Goal: Task Accomplishment & Management: Manage account settings

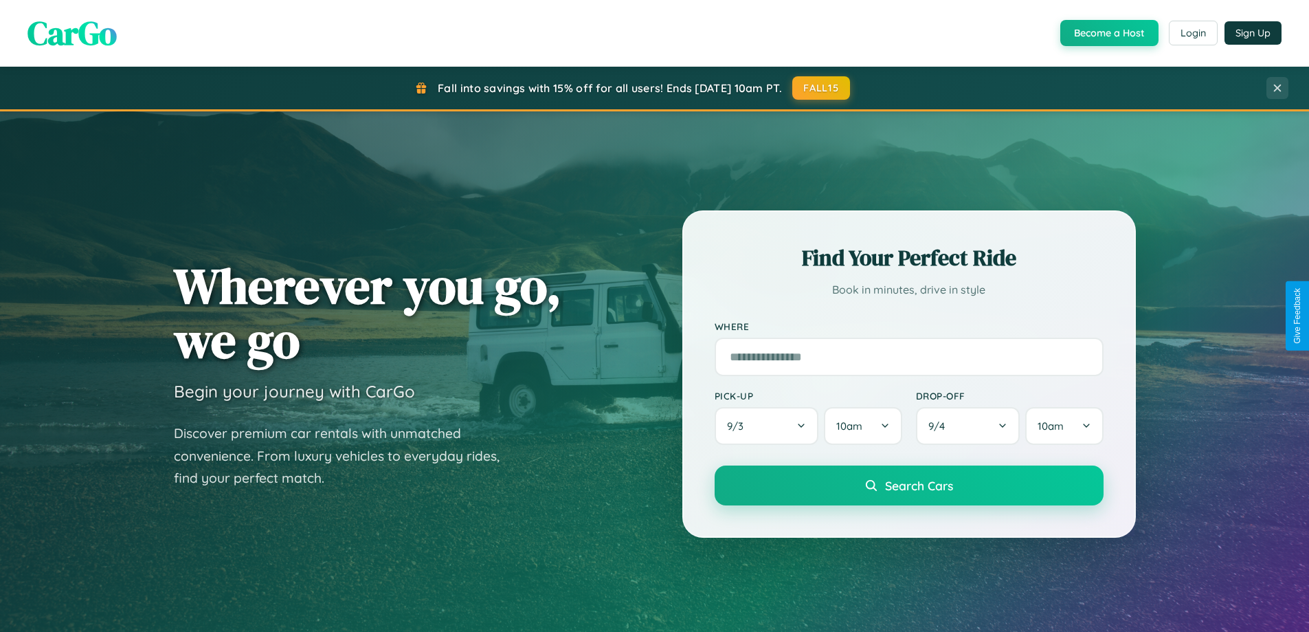
scroll to position [592, 0]
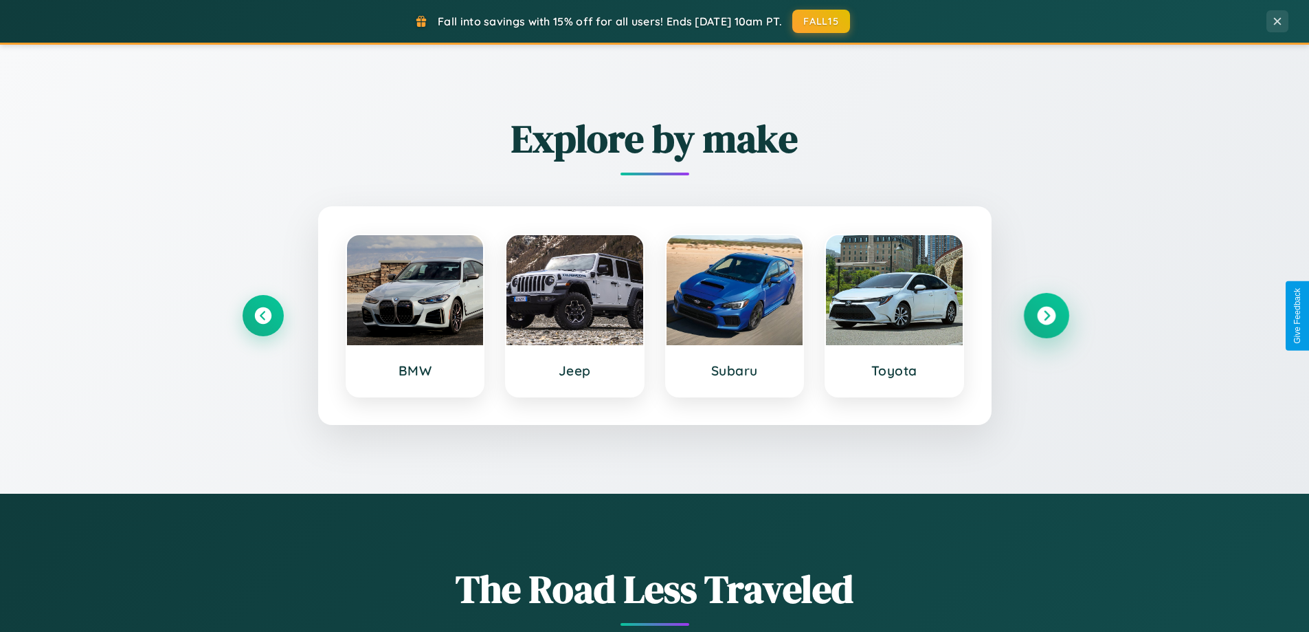
click at [1046, 315] on icon at bounding box center [1046, 315] width 19 height 19
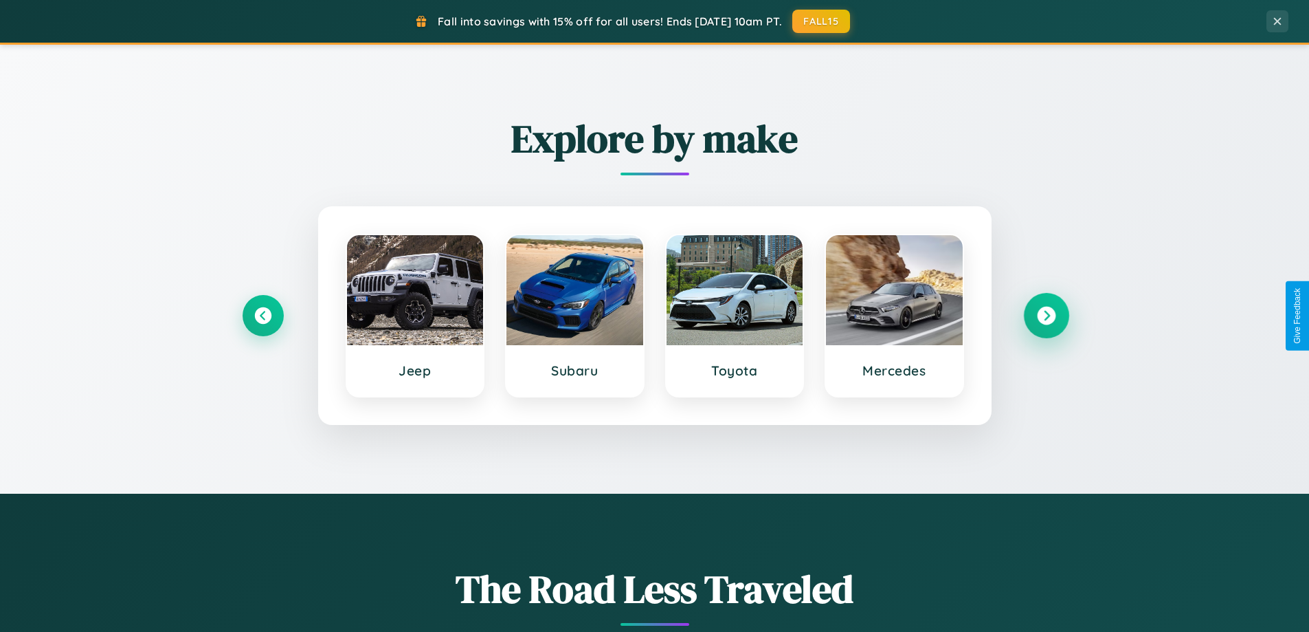
click at [1046, 315] on icon at bounding box center [1046, 315] width 19 height 19
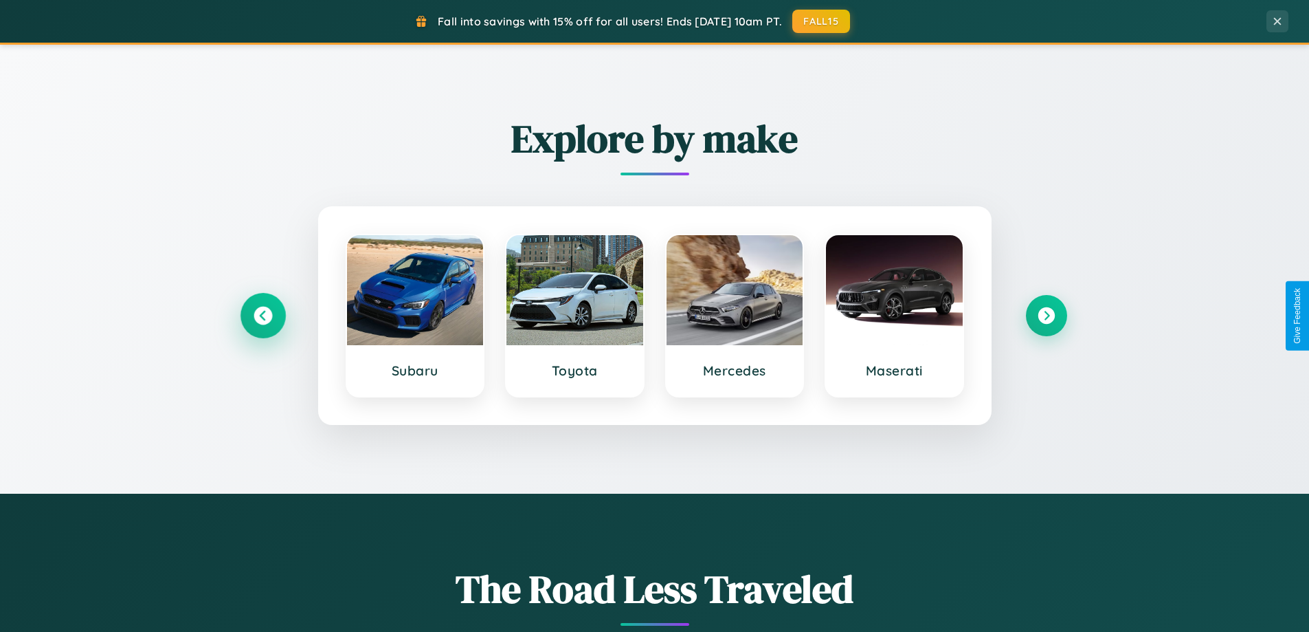
click at [263, 315] on icon at bounding box center [263, 315] width 19 height 19
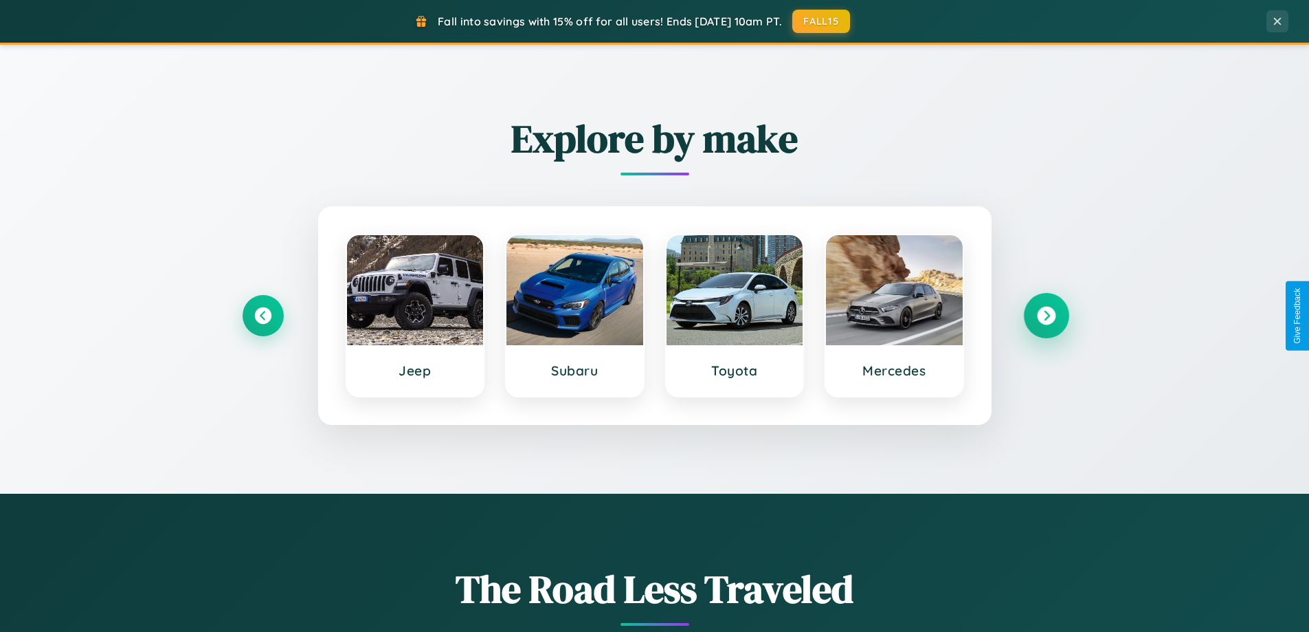
click at [1046, 315] on icon at bounding box center [1046, 315] width 19 height 19
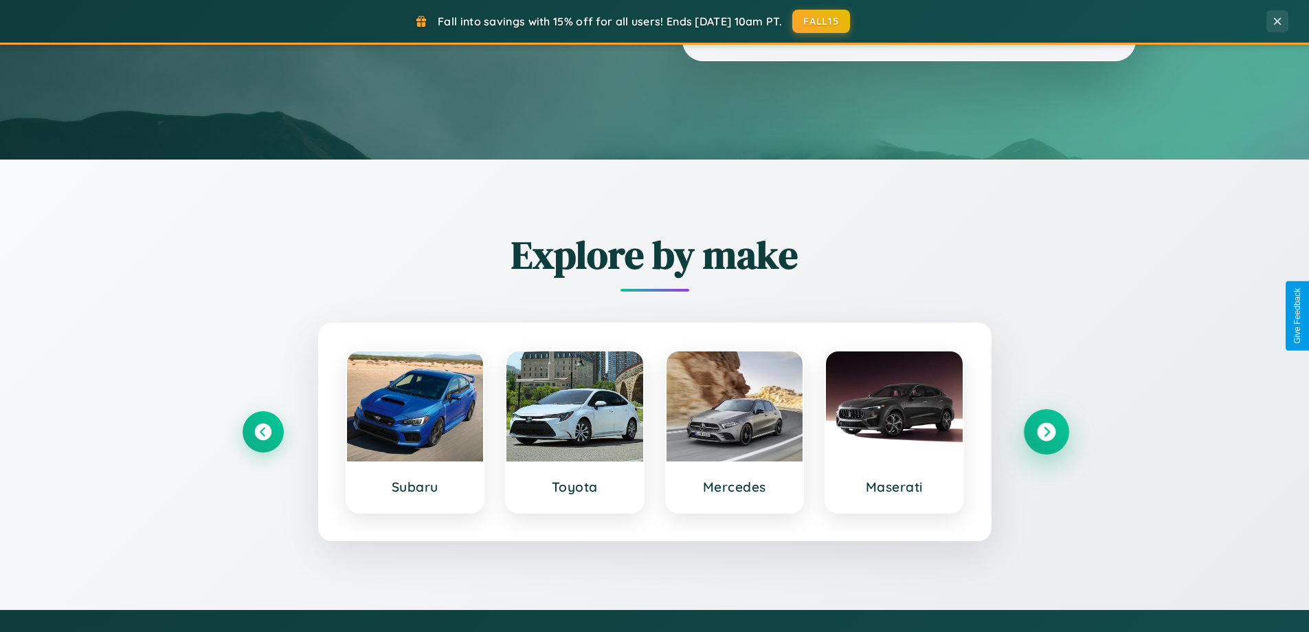
scroll to position [0, 0]
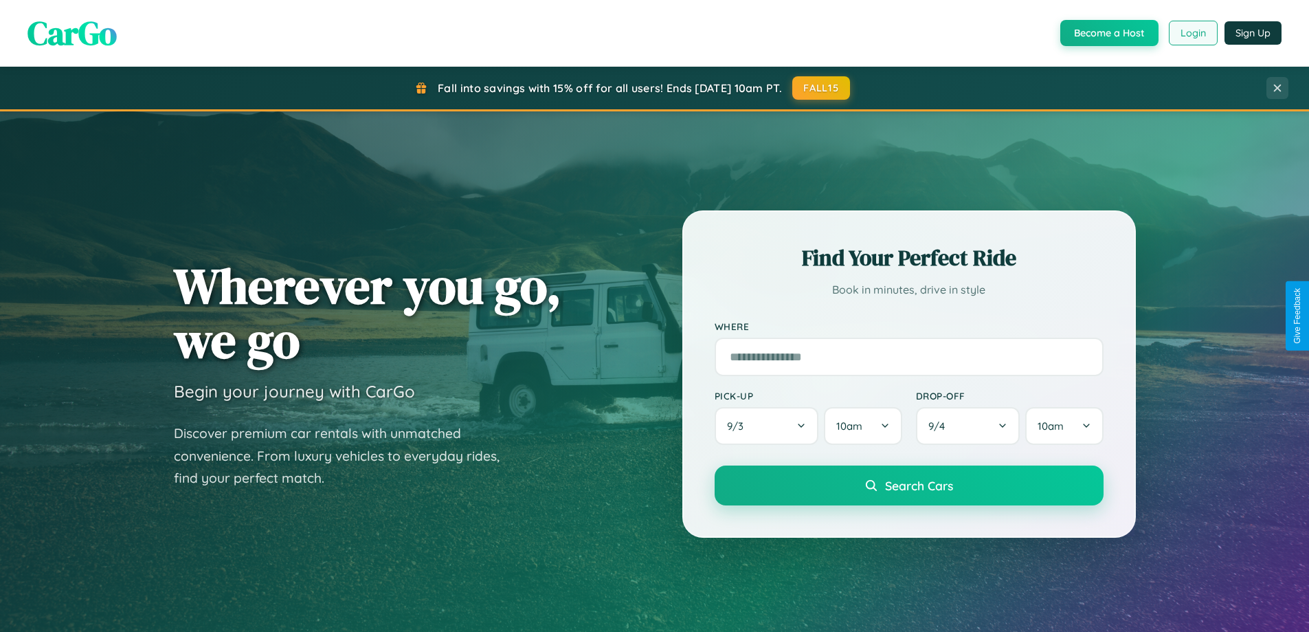
click at [1192, 33] on button "Login" at bounding box center [1193, 33] width 49 height 25
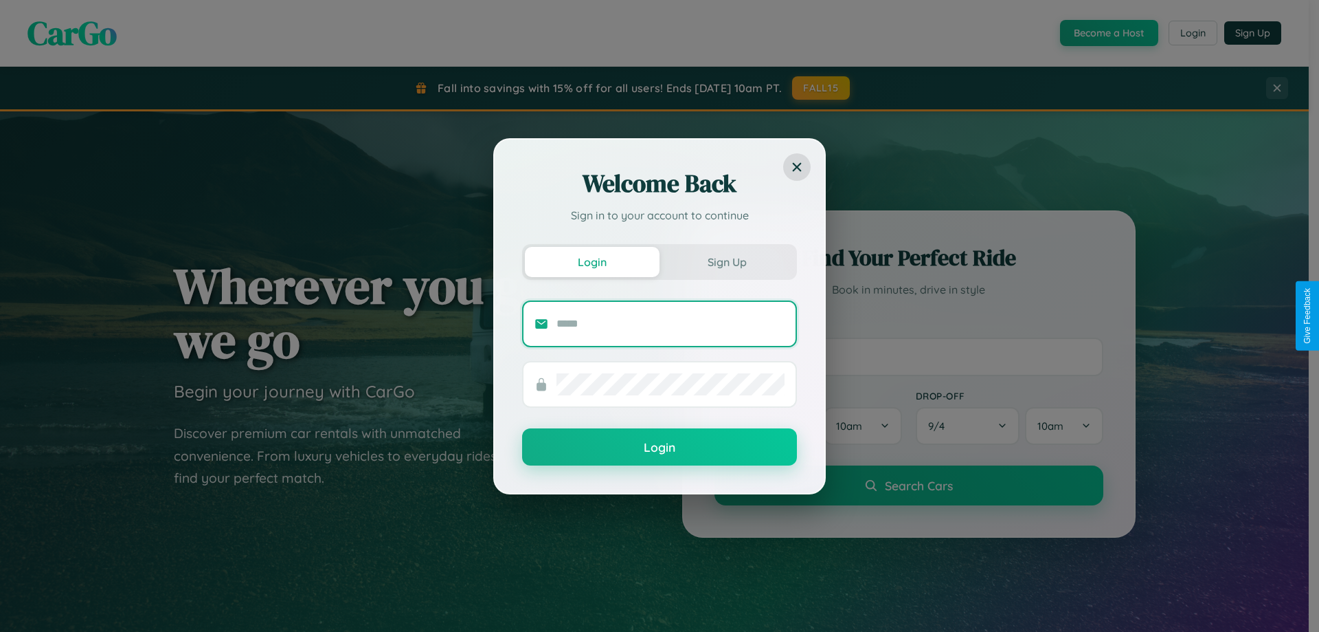
click at [671, 323] on input "text" at bounding box center [671, 324] width 228 height 22
type input "**********"
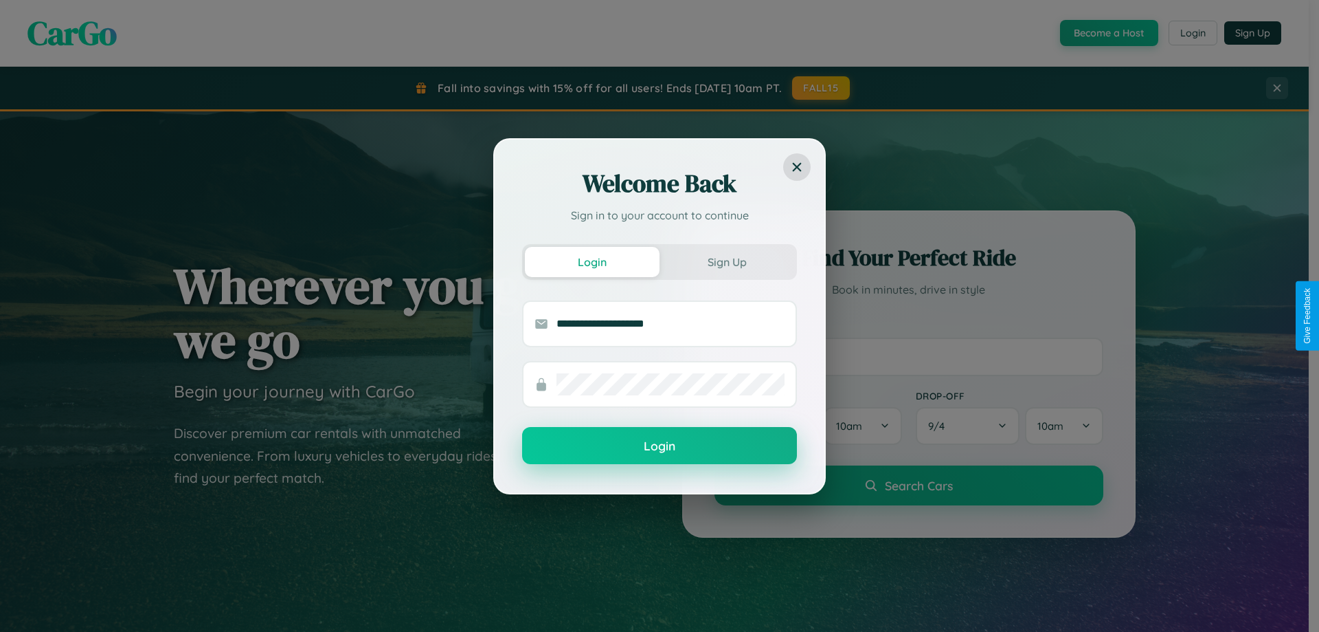
click at [660, 445] on button "Login" at bounding box center [659, 445] width 275 height 37
